Goal: Book appointment/travel/reservation

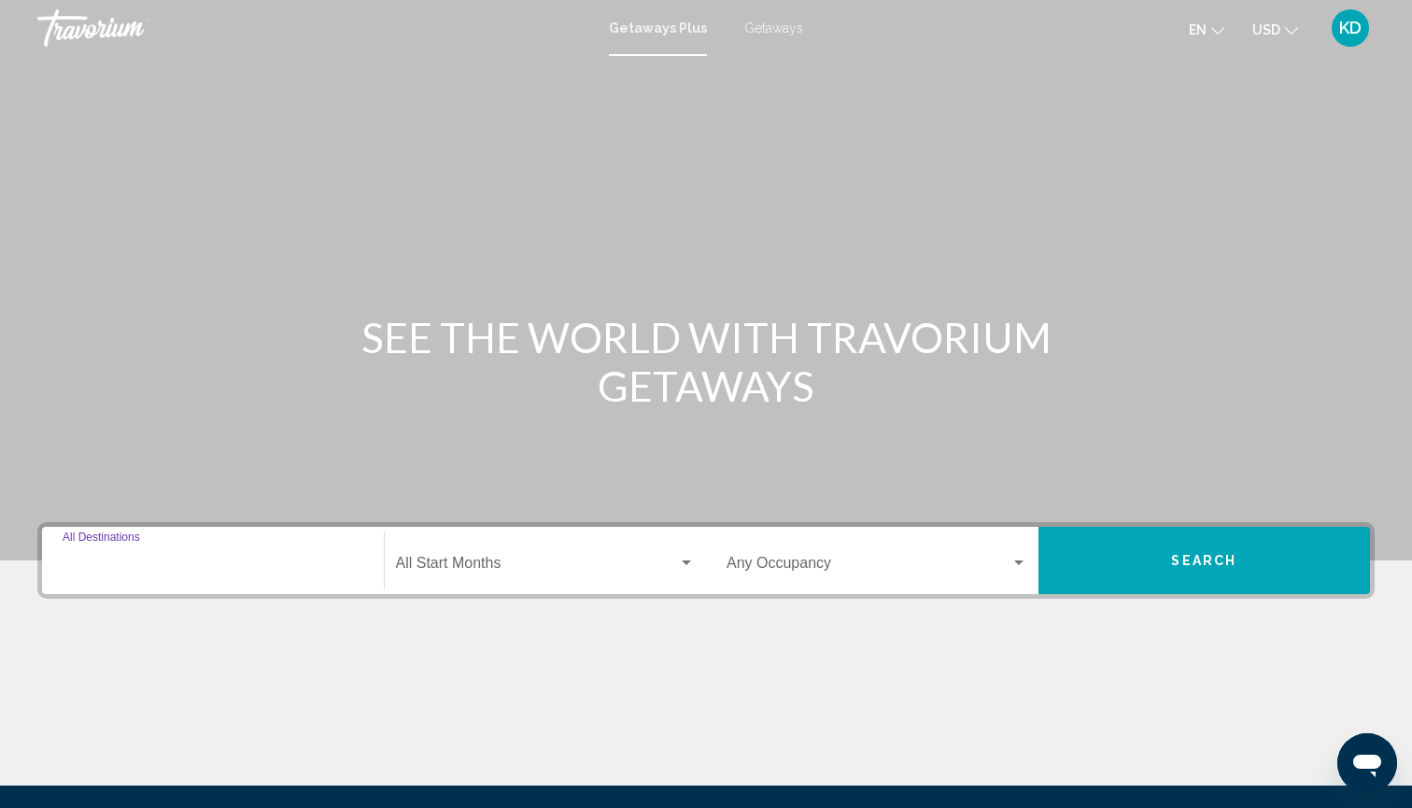
click at [269, 565] on input "Destination All Destinations" at bounding box center [213, 566] width 301 height 17
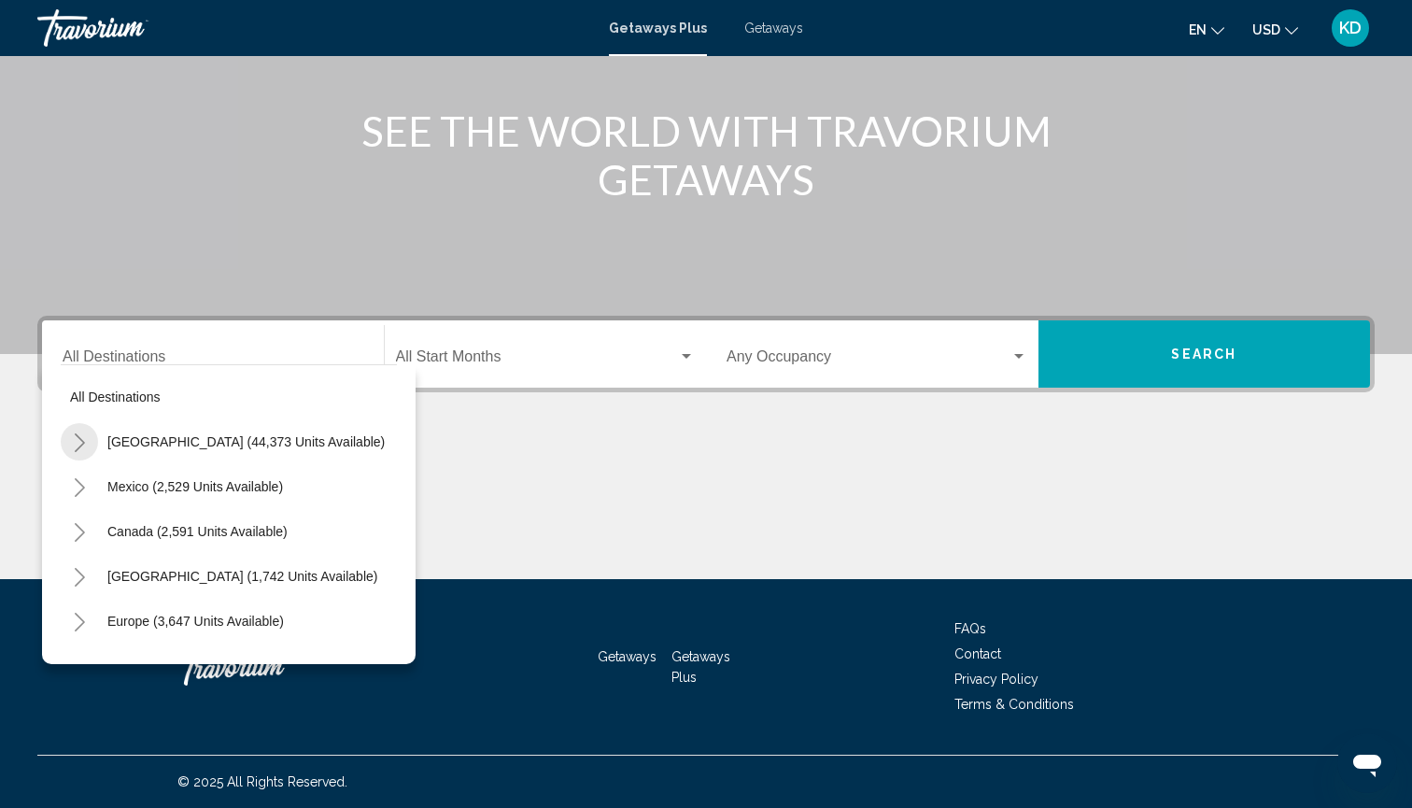
click at [67, 440] on button "Toggle United States (44,373 units available)" at bounding box center [79, 441] width 37 height 37
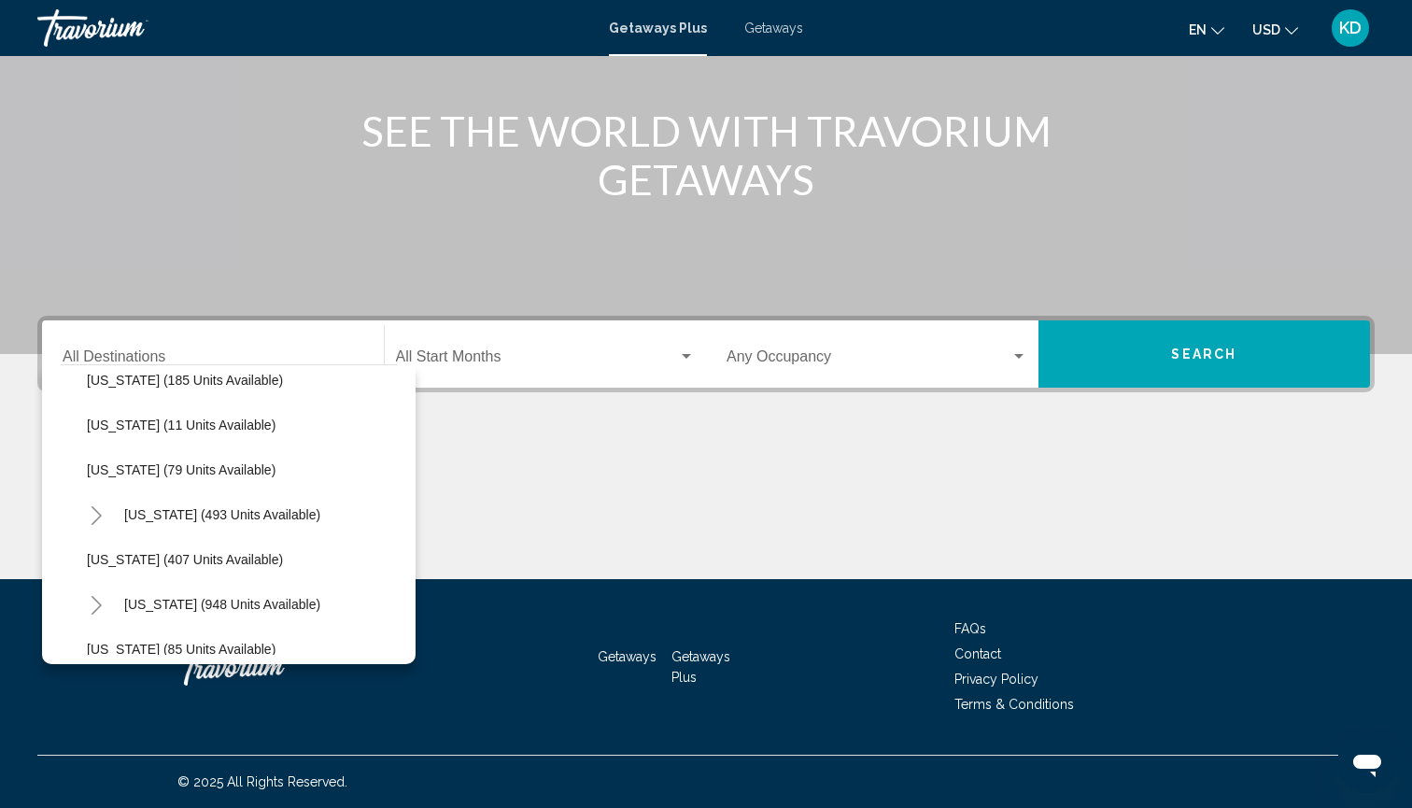
scroll to position [652, 0]
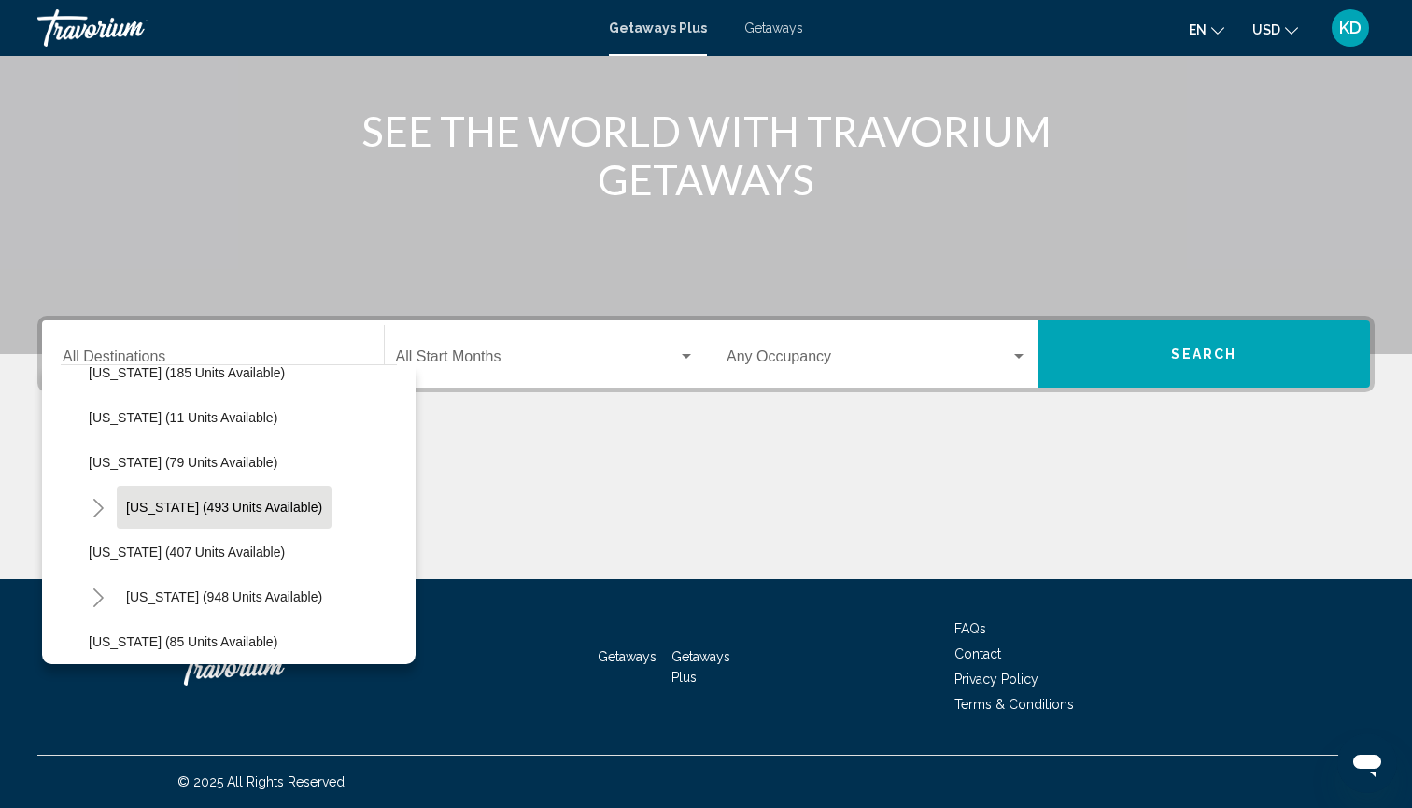
click at [230, 505] on span "[US_STATE] (493 units available)" at bounding box center [224, 506] width 196 height 15
type input "**********"
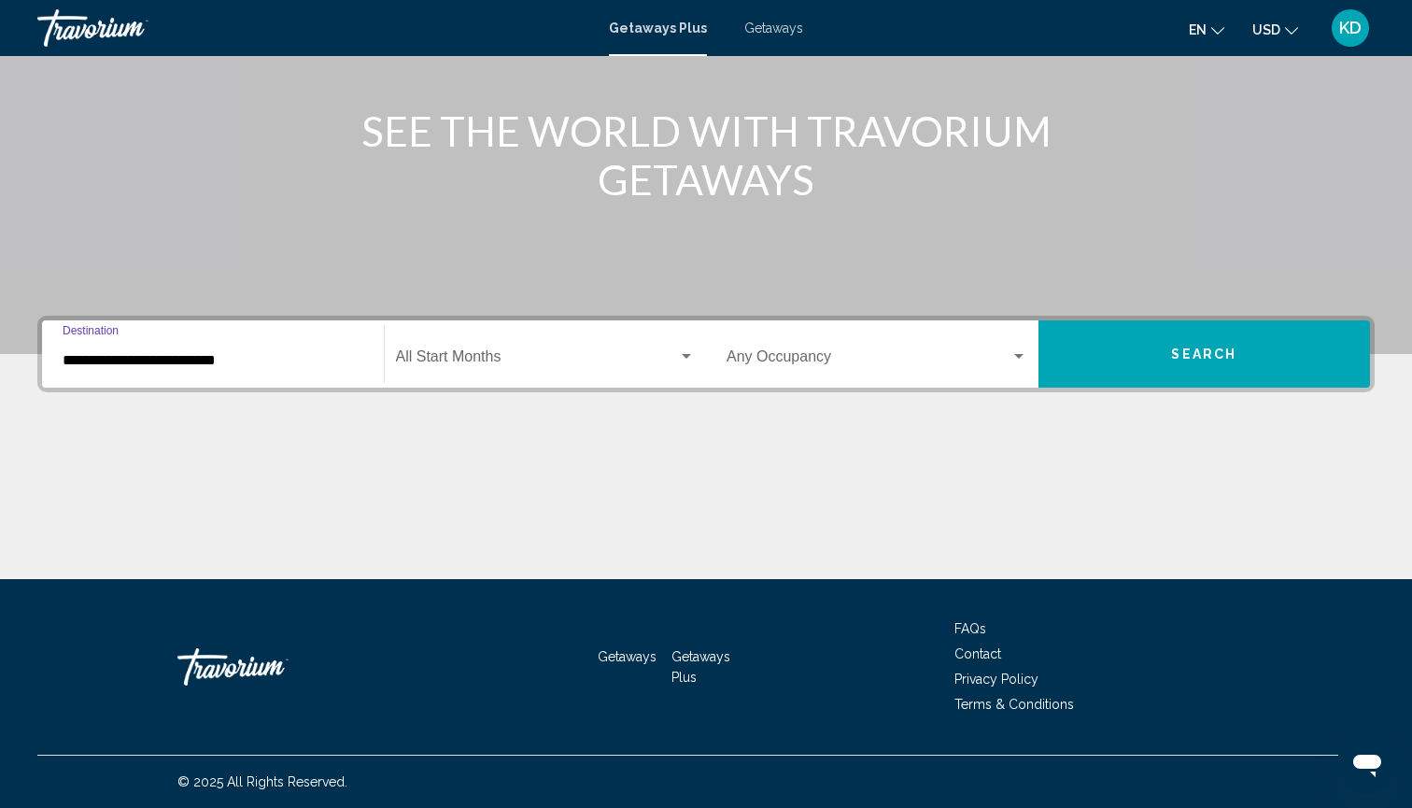
click at [1060, 343] on button "Search" at bounding box center [1204, 353] width 332 height 67
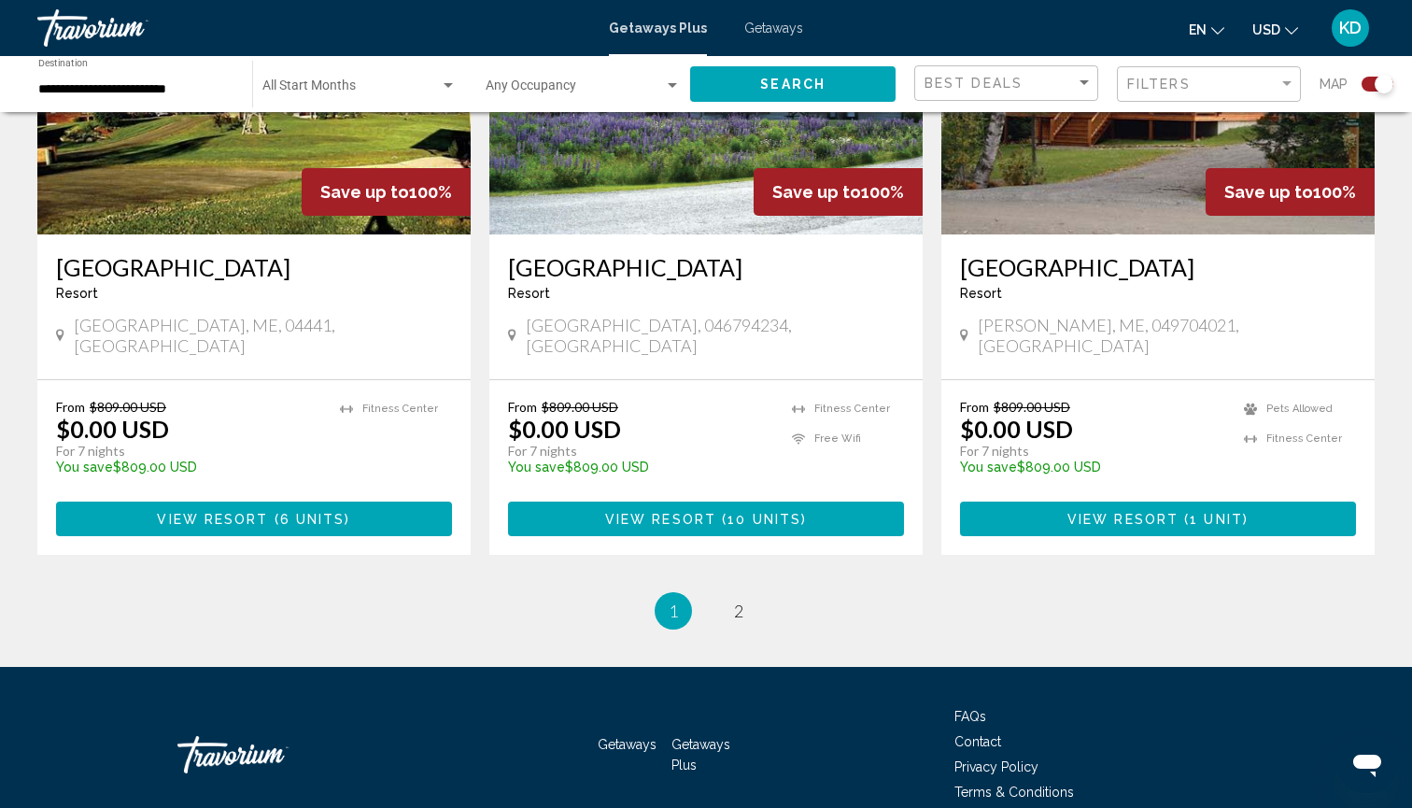
scroll to position [2872, 0]
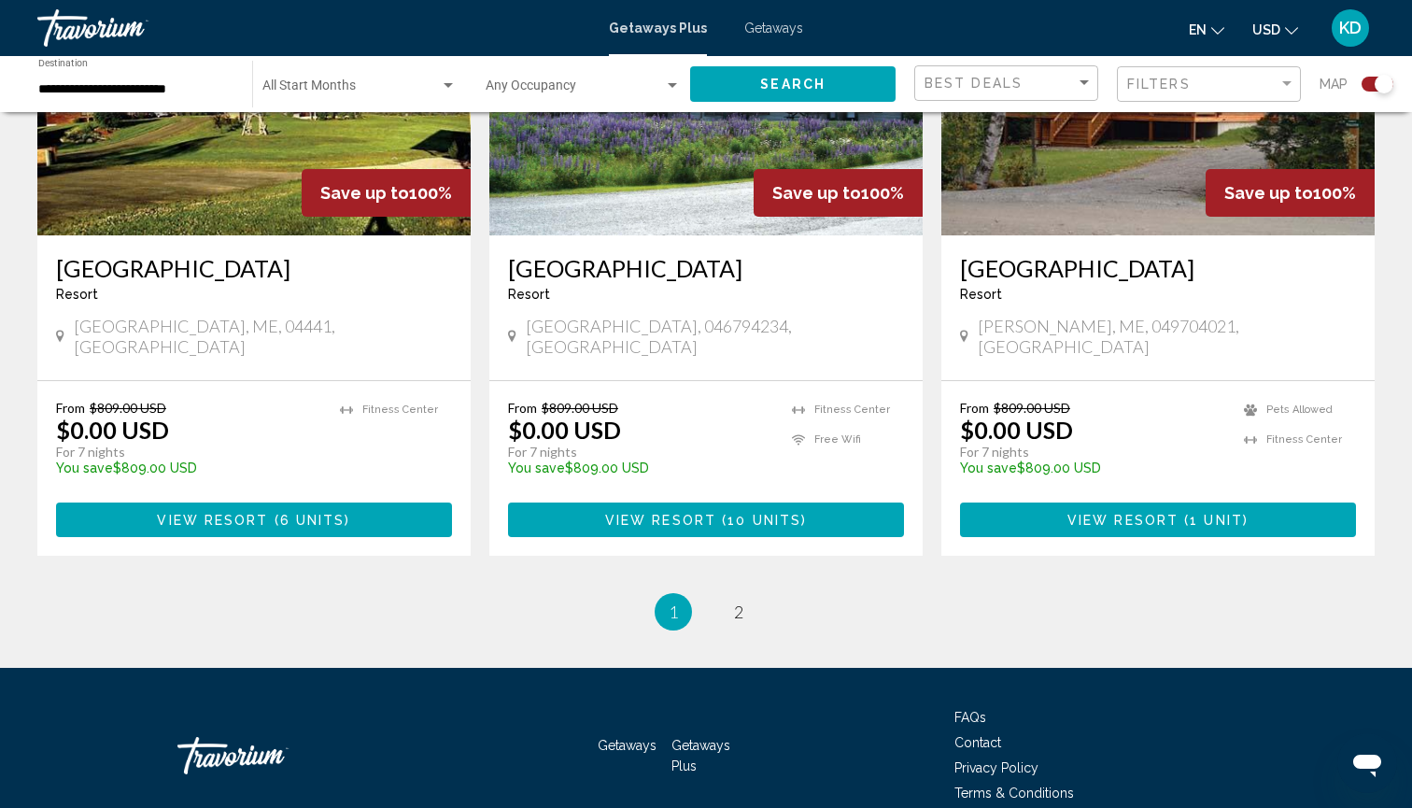
click at [1066, 254] on h3 "[GEOGRAPHIC_DATA]" at bounding box center [1158, 268] width 396 height 28
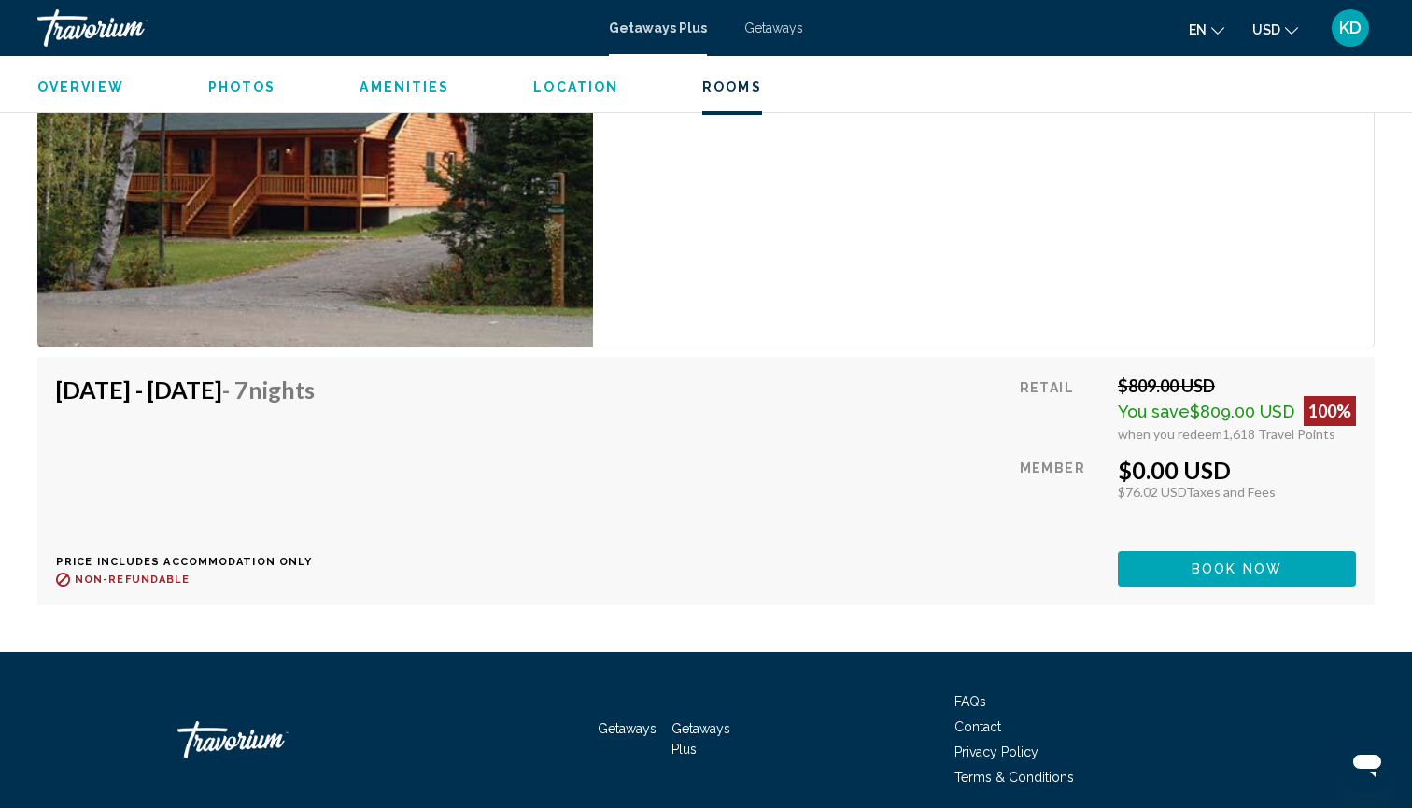
scroll to position [3185, 0]
